Goal: Navigation & Orientation: Understand site structure

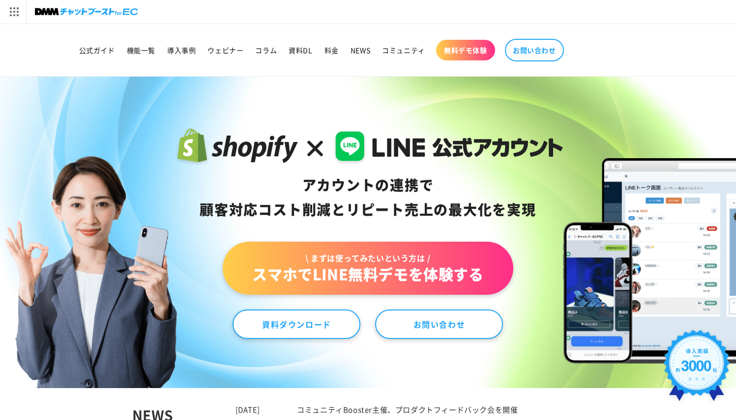
click at [88, 13] on img at bounding box center [86, 12] width 103 height 14
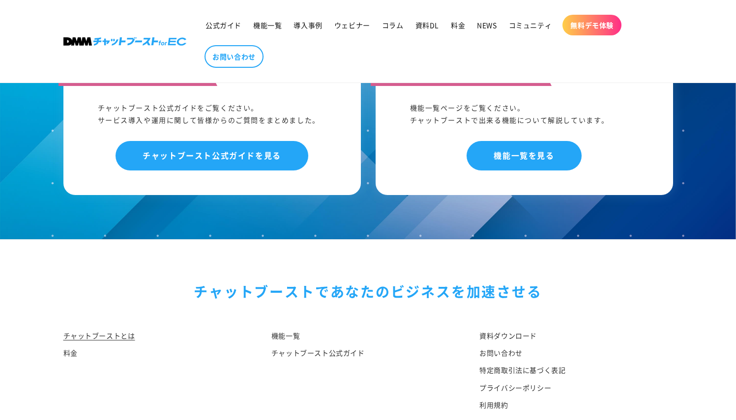
scroll to position [5144, 0]
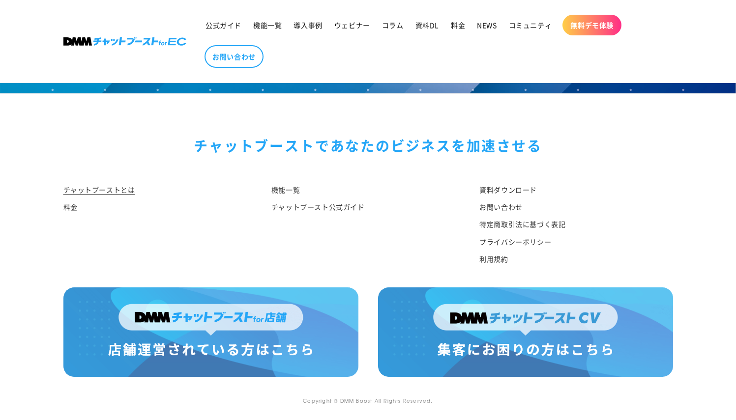
click at [528, 343] on img at bounding box center [525, 332] width 295 height 89
